Goal: Use online tool/utility: Use online tool/utility

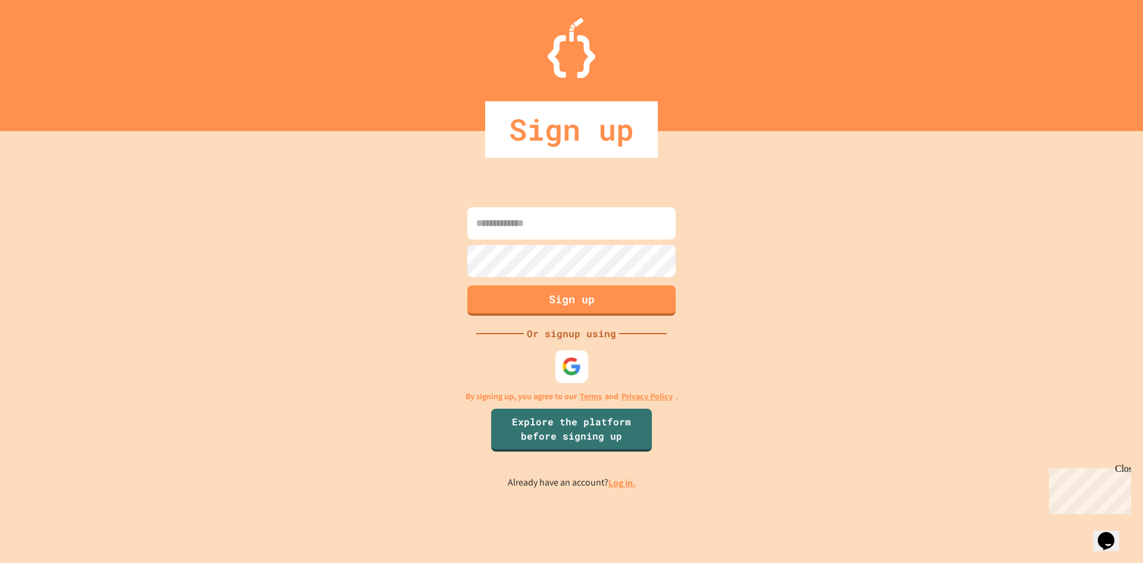
click at [568, 371] on img at bounding box center [572, 366] width 20 height 20
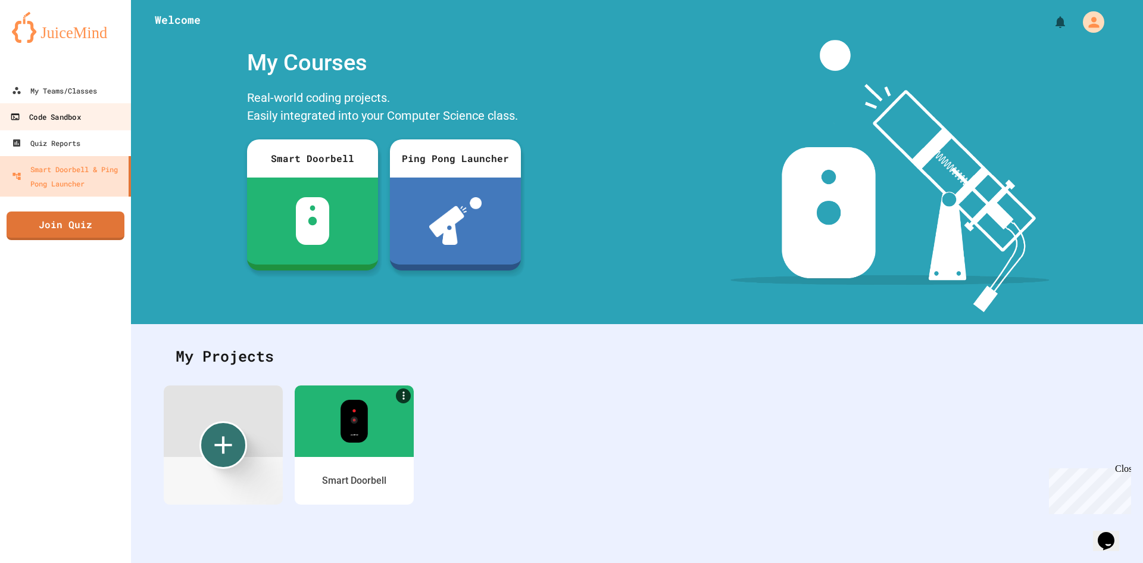
click at [54, 126] on link "Code Sandbox" at bounding box center [65, 116] width 135 height 27
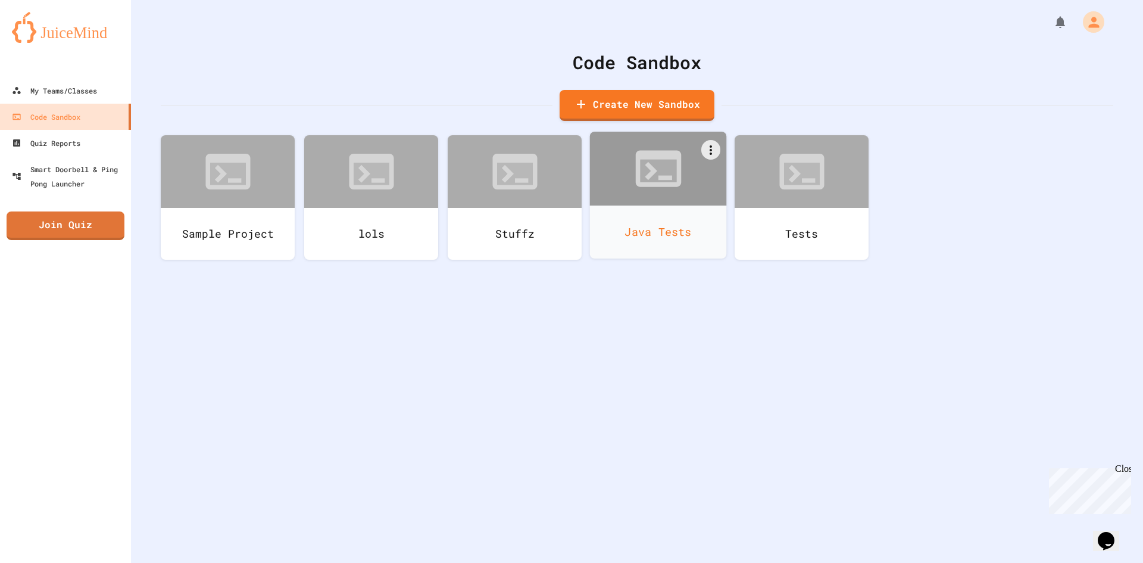
click at [652, 236] on div "Java Tests" at bounding box center [658, 231] width 137 height 53
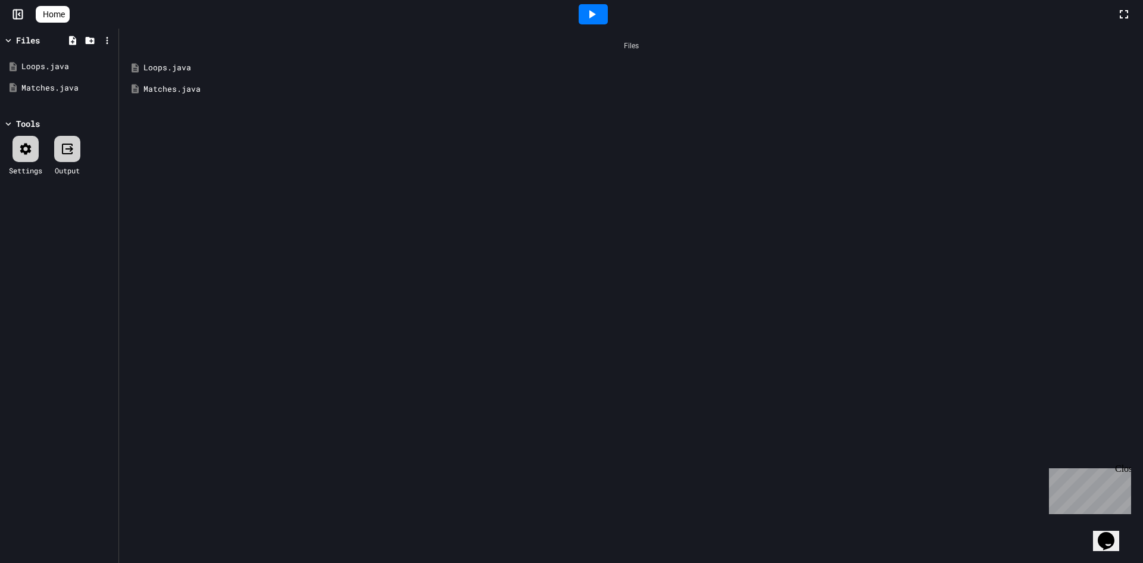
click at [179, 91] on div "Matches.java" at bounding box center [639, 89] width 992 height 12
